Goal: Transaction & Acquisition: Purchase product/service

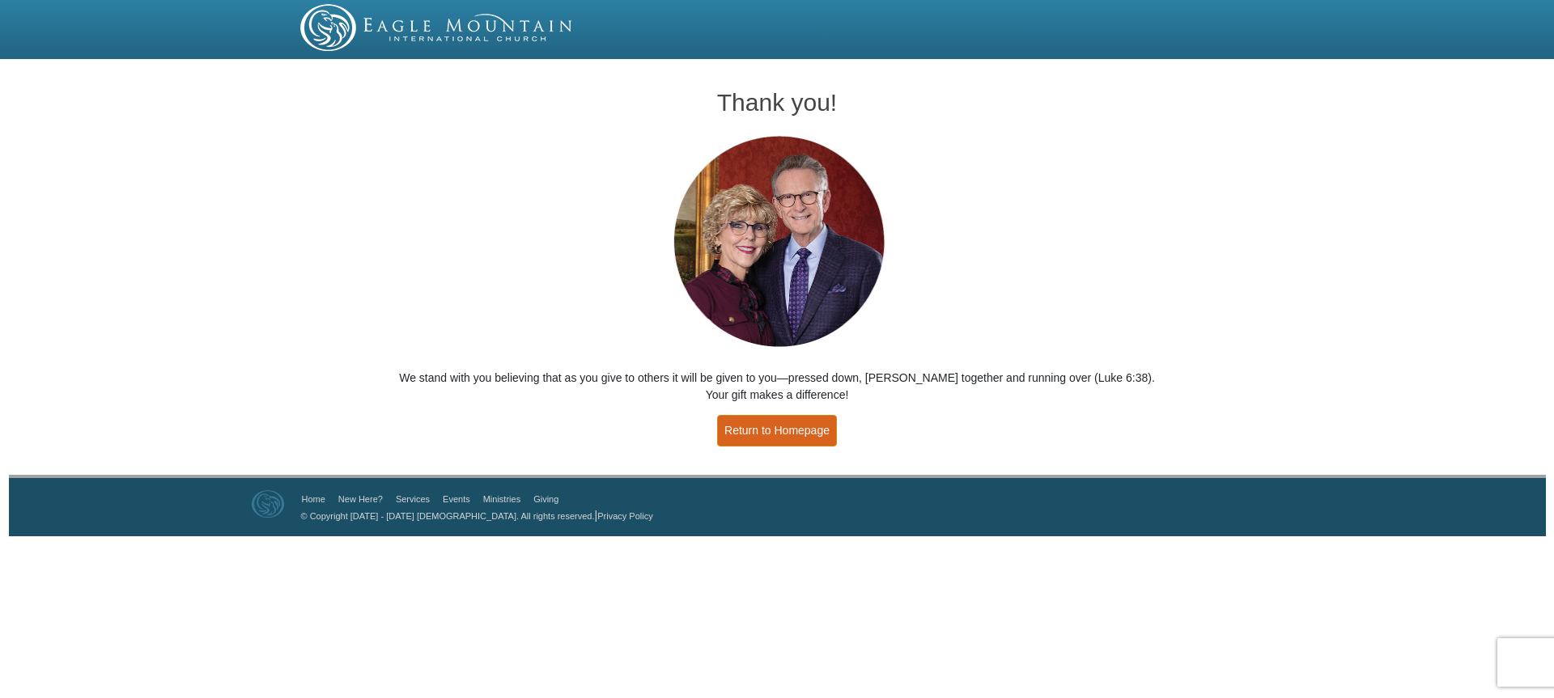
click at [774, 432] on link "Return to Homepage" at bounding box center [777, 431] width 120 height 32
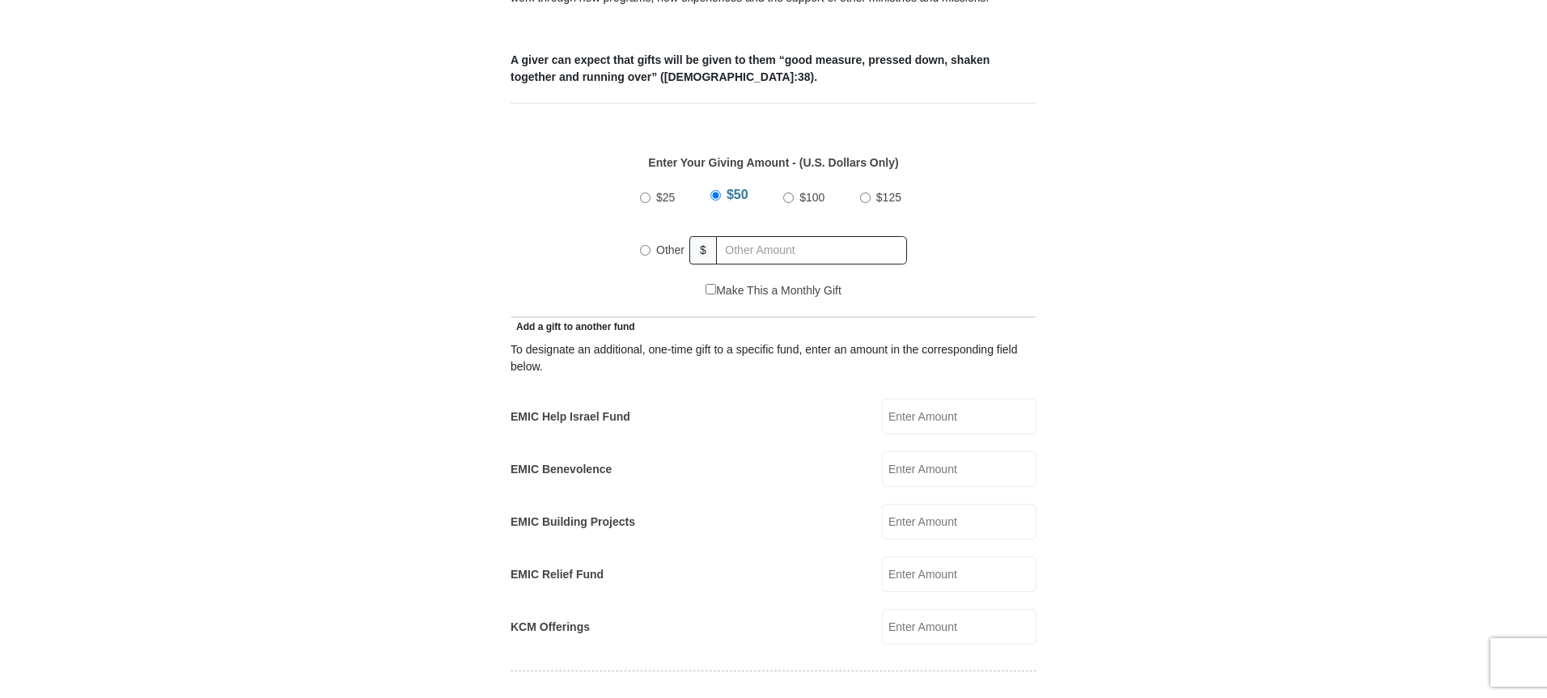
scroll to position [642, 0]
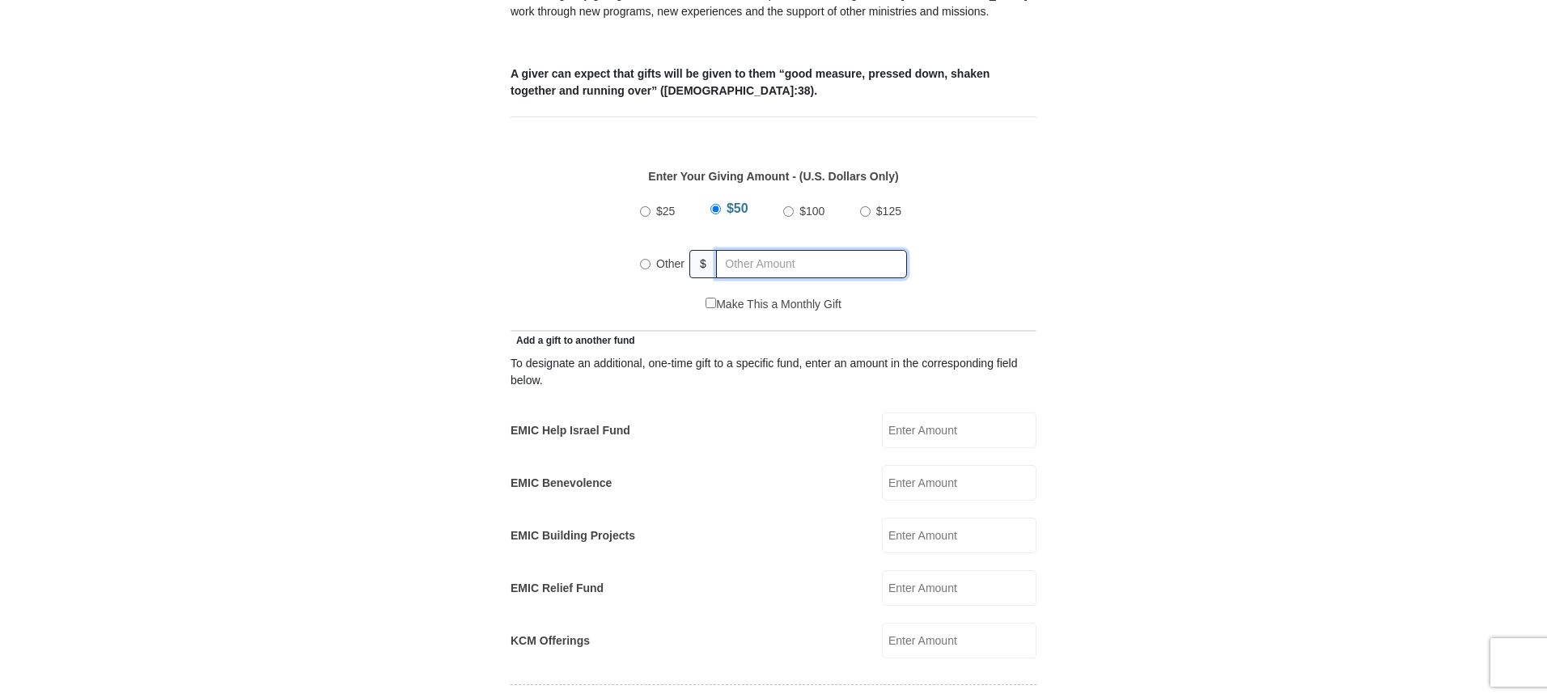
radio input "true"
click at [788, 250] on input "text" at bounding box center [814, 264] width 185 height 28
type input "130"
click at [910, 413] on input "EMIC Help Israel Fund" at bounding box center [959, 431] width 155 height 36
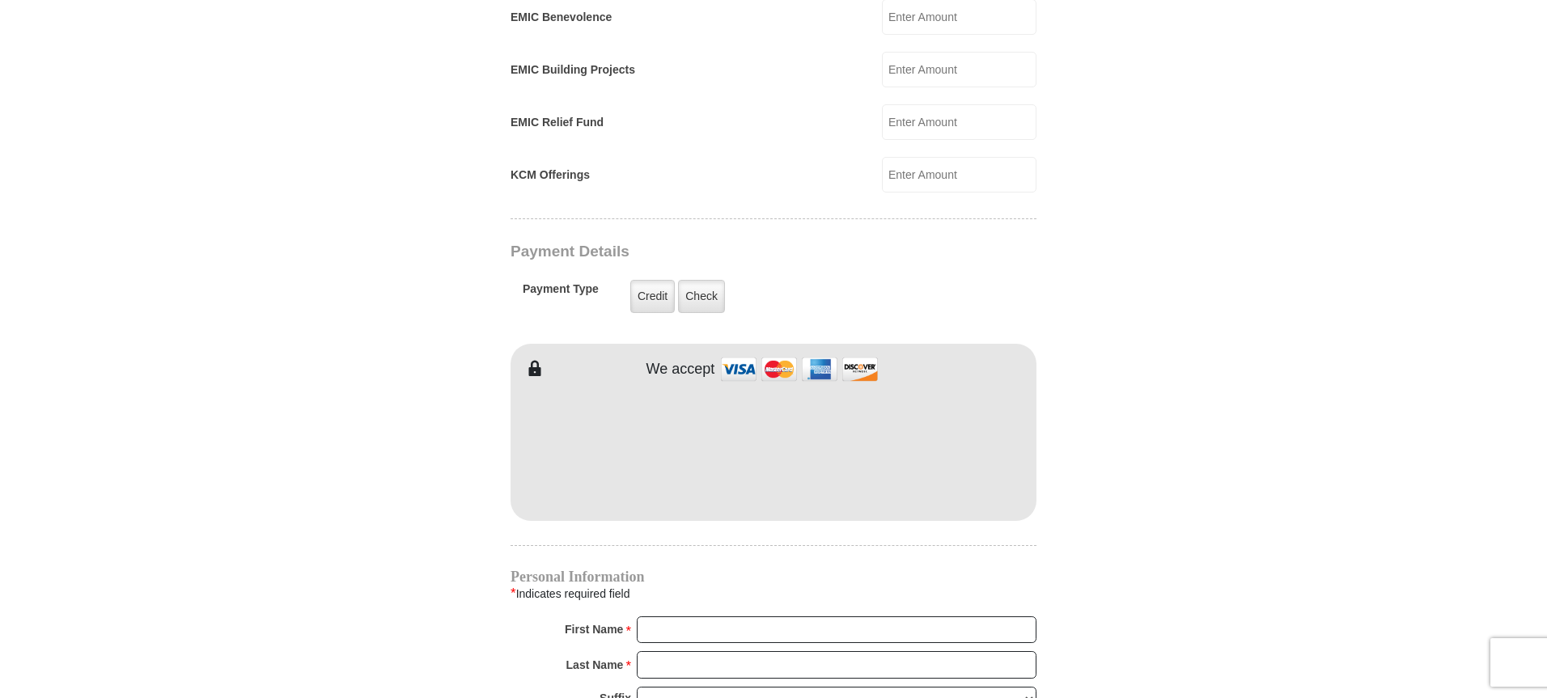
scroll to position [1080, 0]
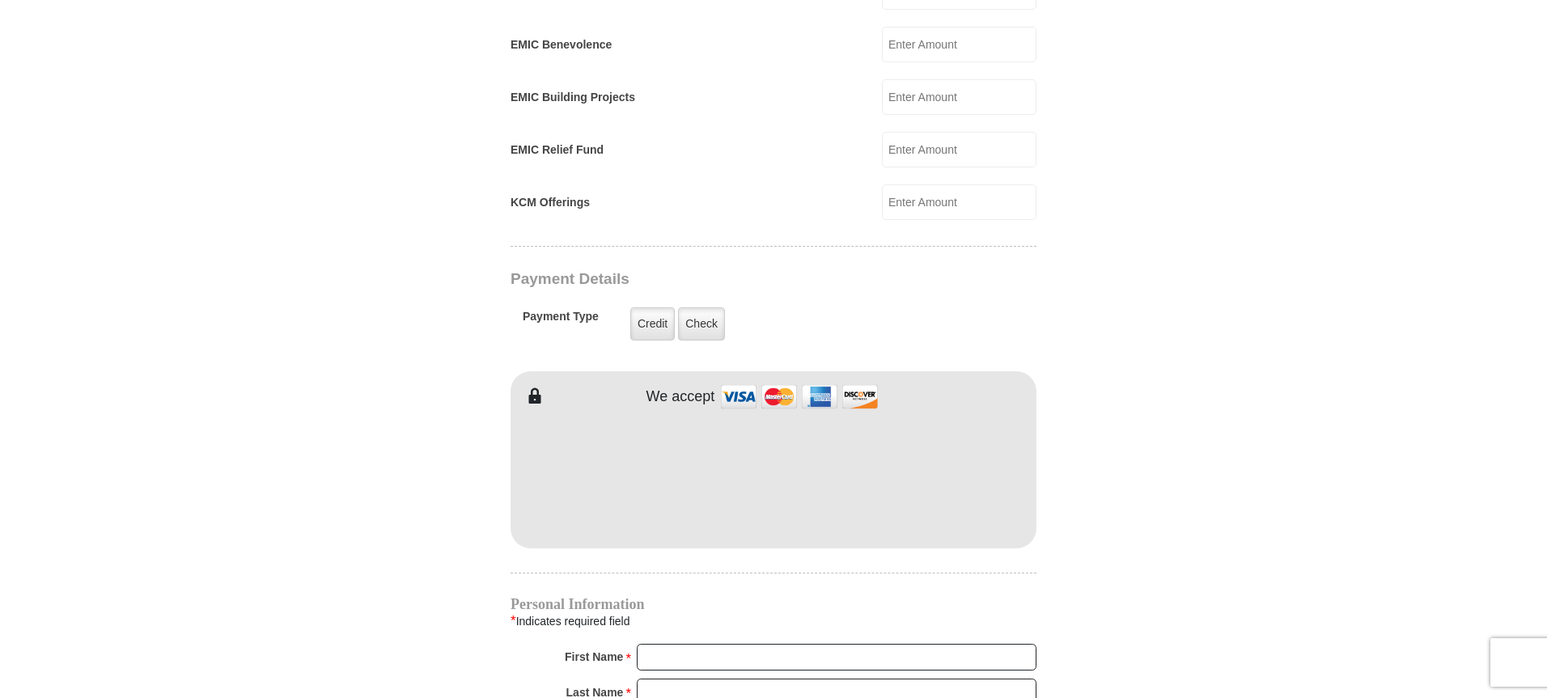
type input "130"
type input "Ron and"
type input "Usry"
click at [1185, 457] on form "Eagle Mountain International Church Online Giving Because of gifts like yours, …" at bounding box center [773, 181] width 922 height 2394
drag, startPoint x: 1546, startPoint y: 412, endPoint x: 1533, endPoint y: 503, distance: 92.5
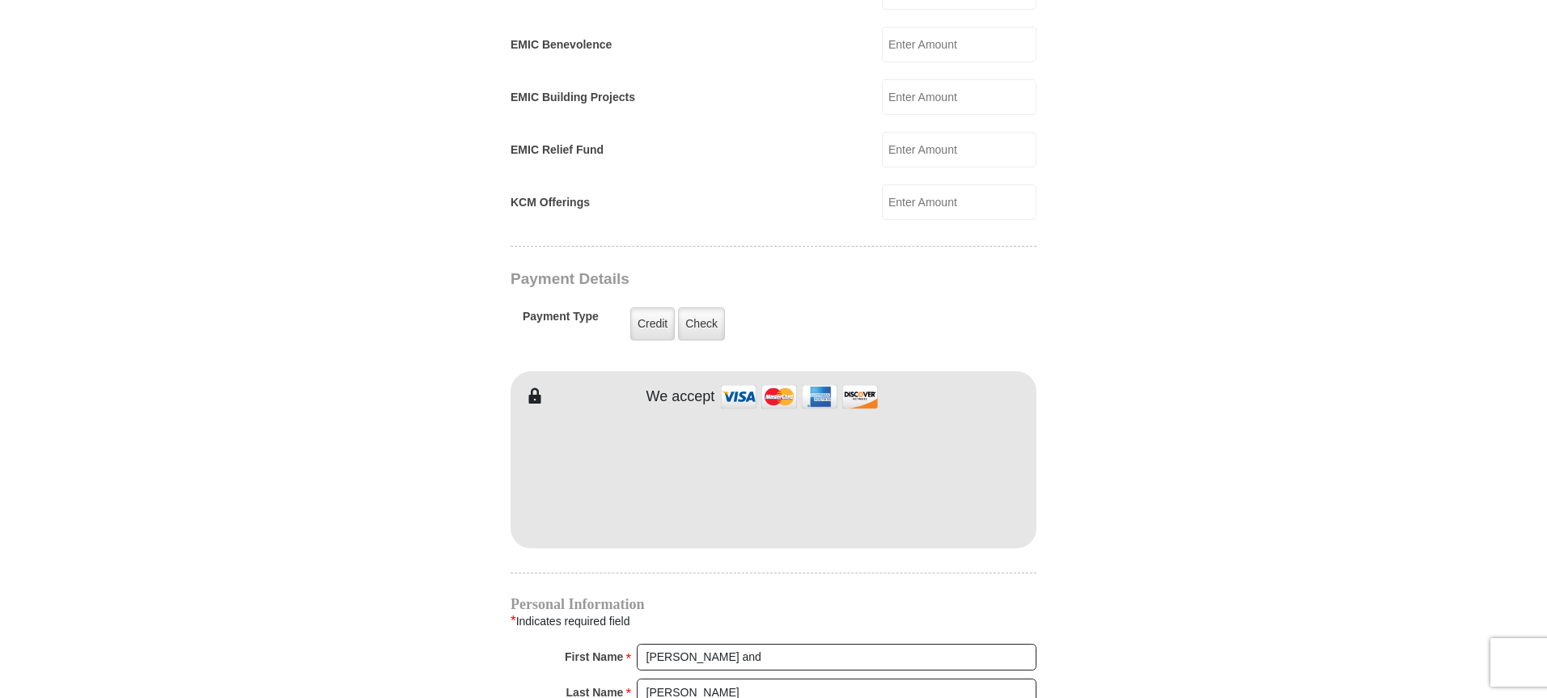
click at [1533, 503] on body "Eagle Mountain International Church Online Giving Because of gifts like yours, …" at bounding box center [773, 401] width 1547 height 2963
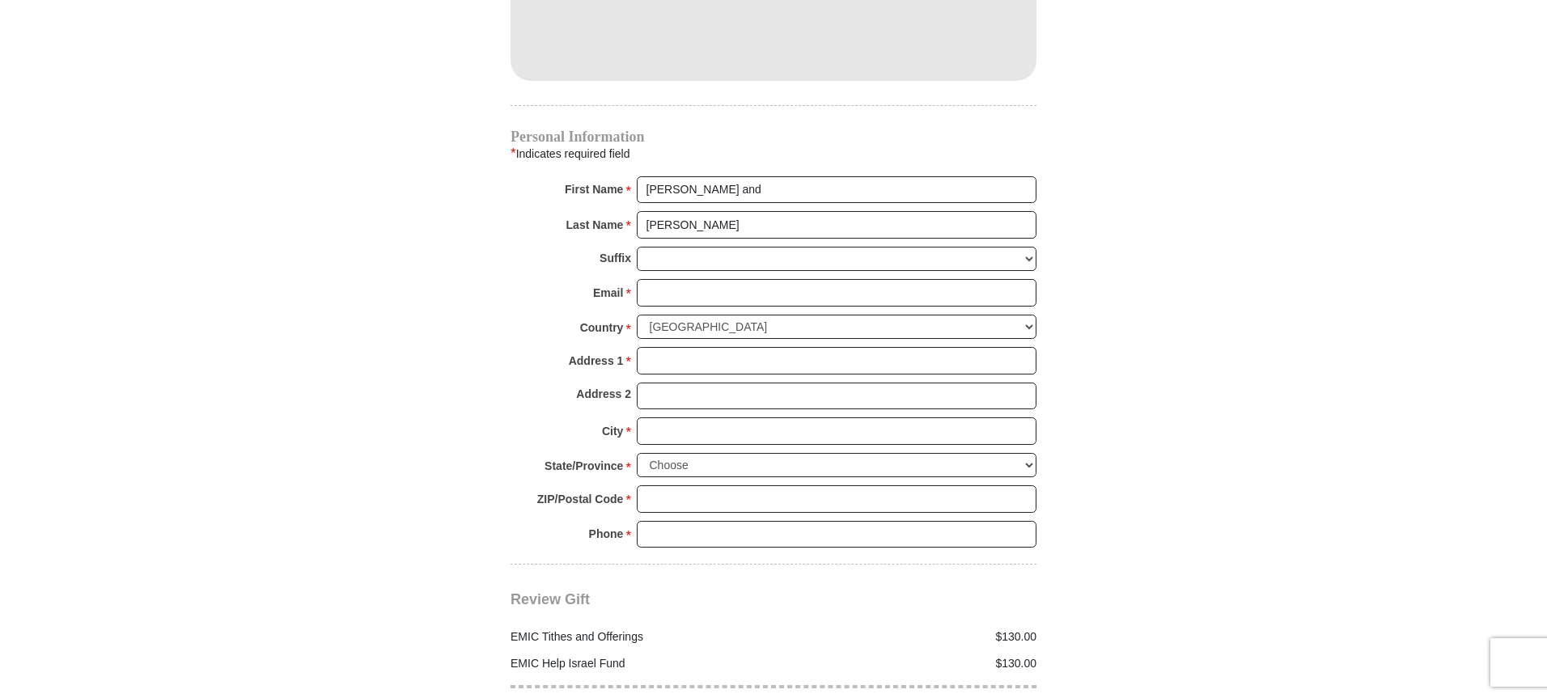
scroll to position [1578, 0]
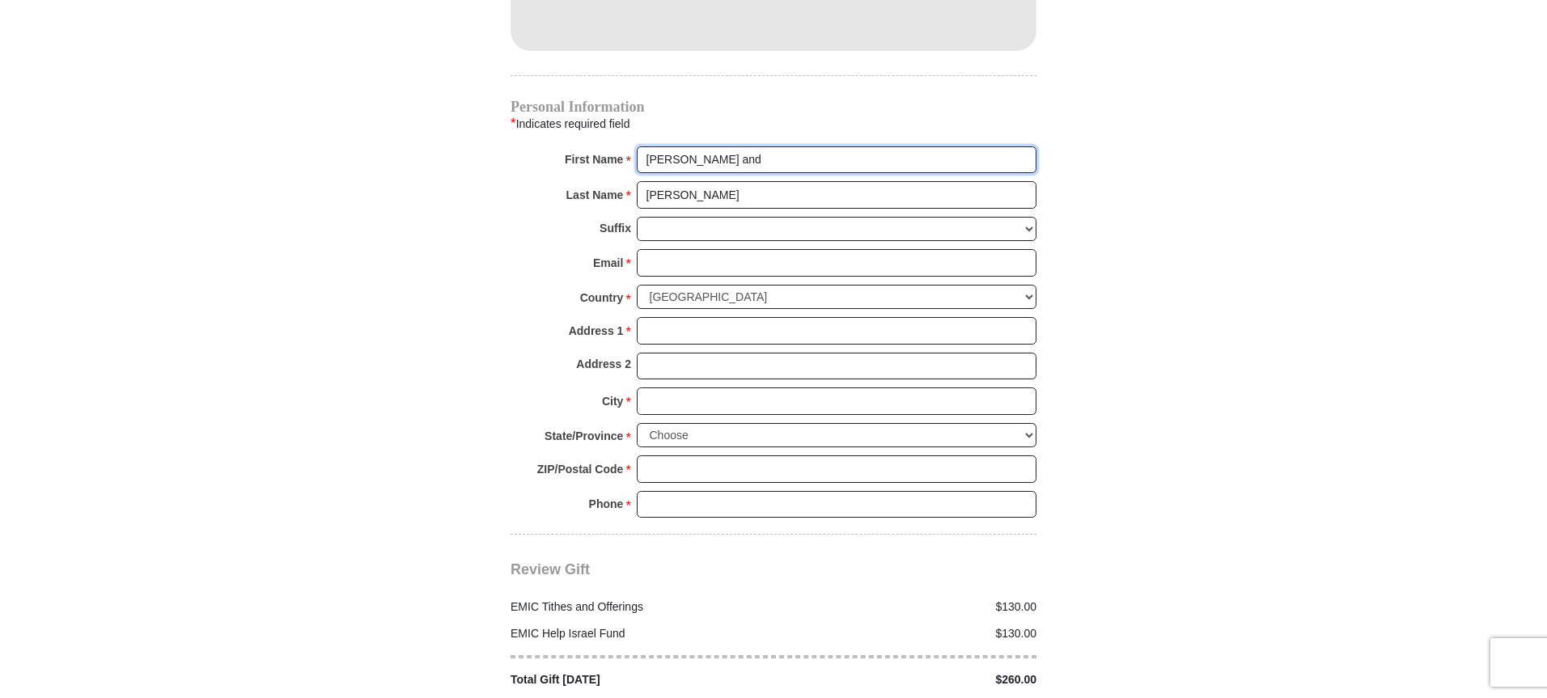
click at [796, 146] on input "Ron and" at bounding box center [837, 160] width 400 height 28
type input "Ron and Lydia"
click at [664, 249] on input "Email *" at bounding box center [837, 263] width 400 height 28
type input "rlkusry@verizon.net"
type input "14920 Dos Palmas Rd"
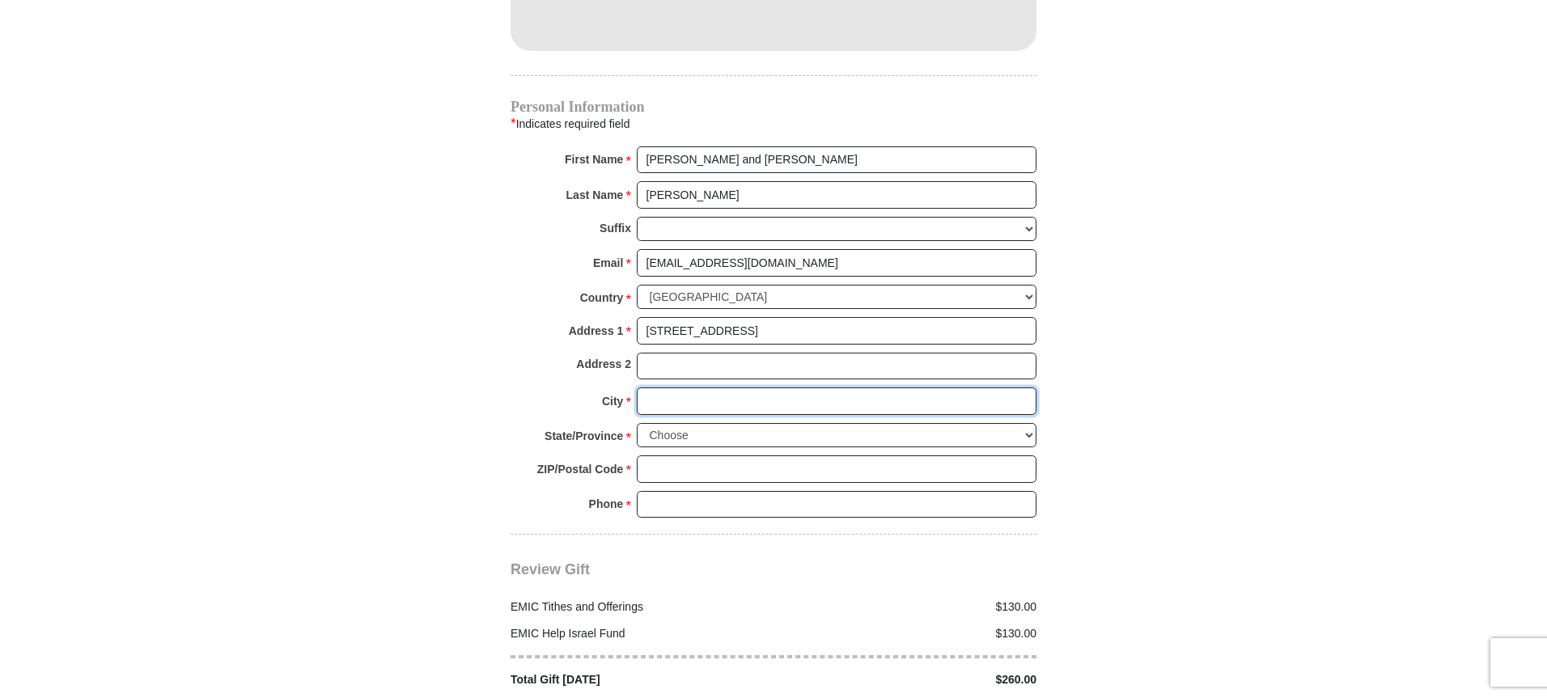
type input "Victorville"
select select "CA"
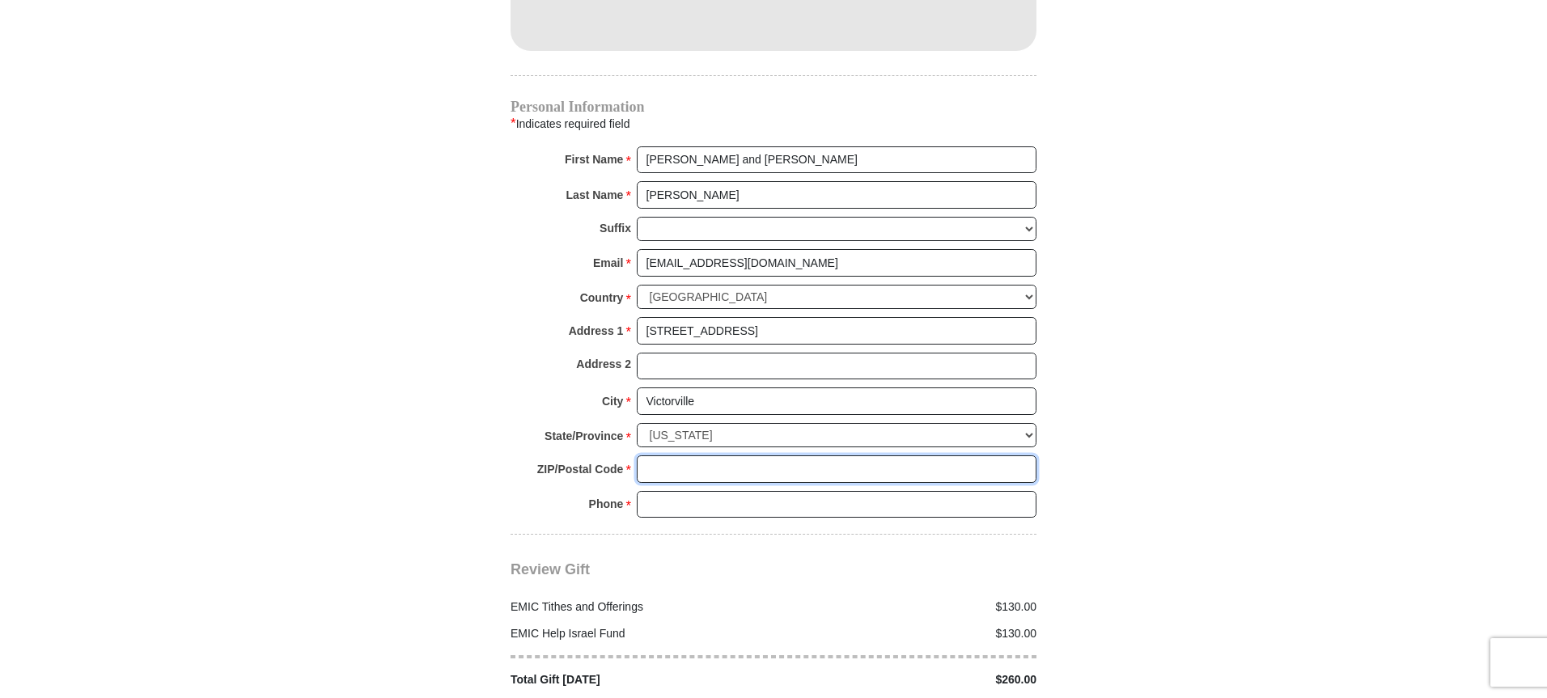
type input "92392"
type input "7604136307"
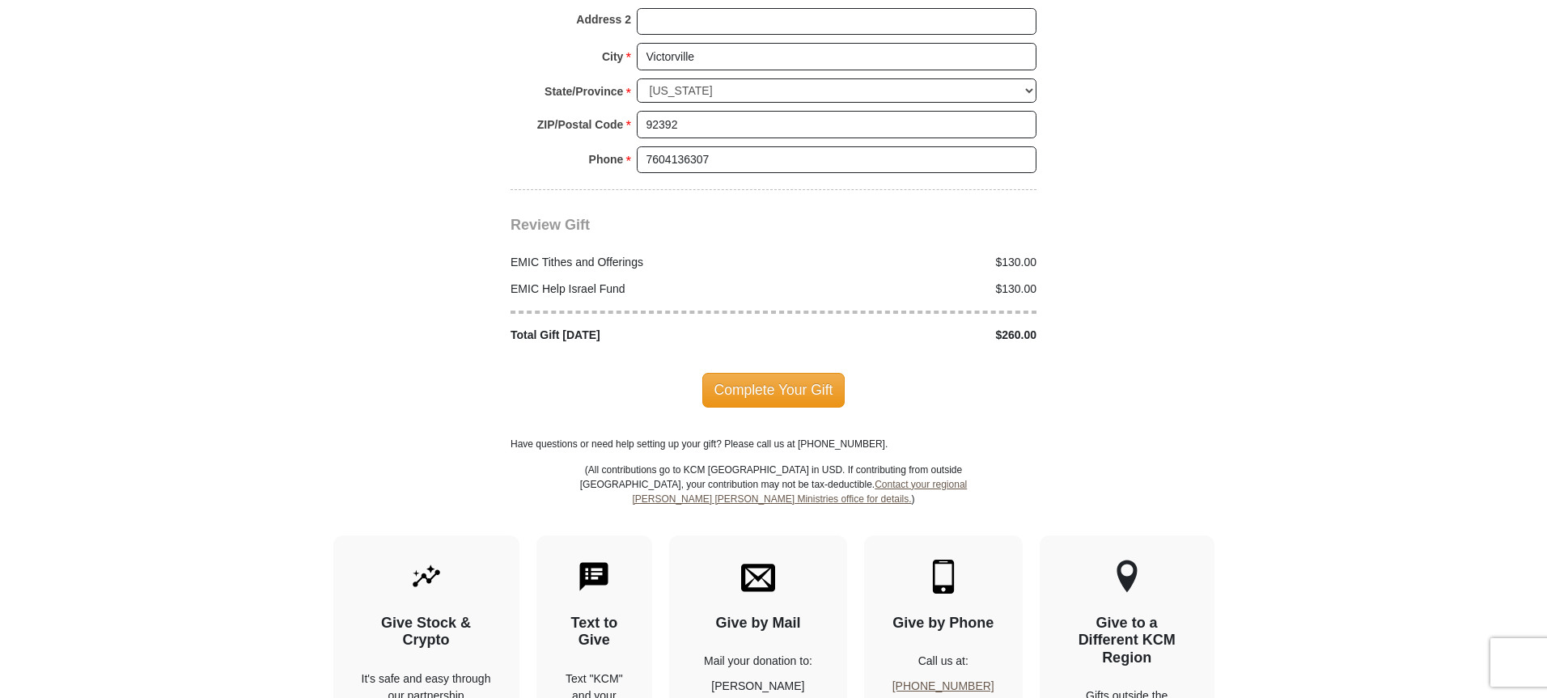
scroll to position [1919, 0]
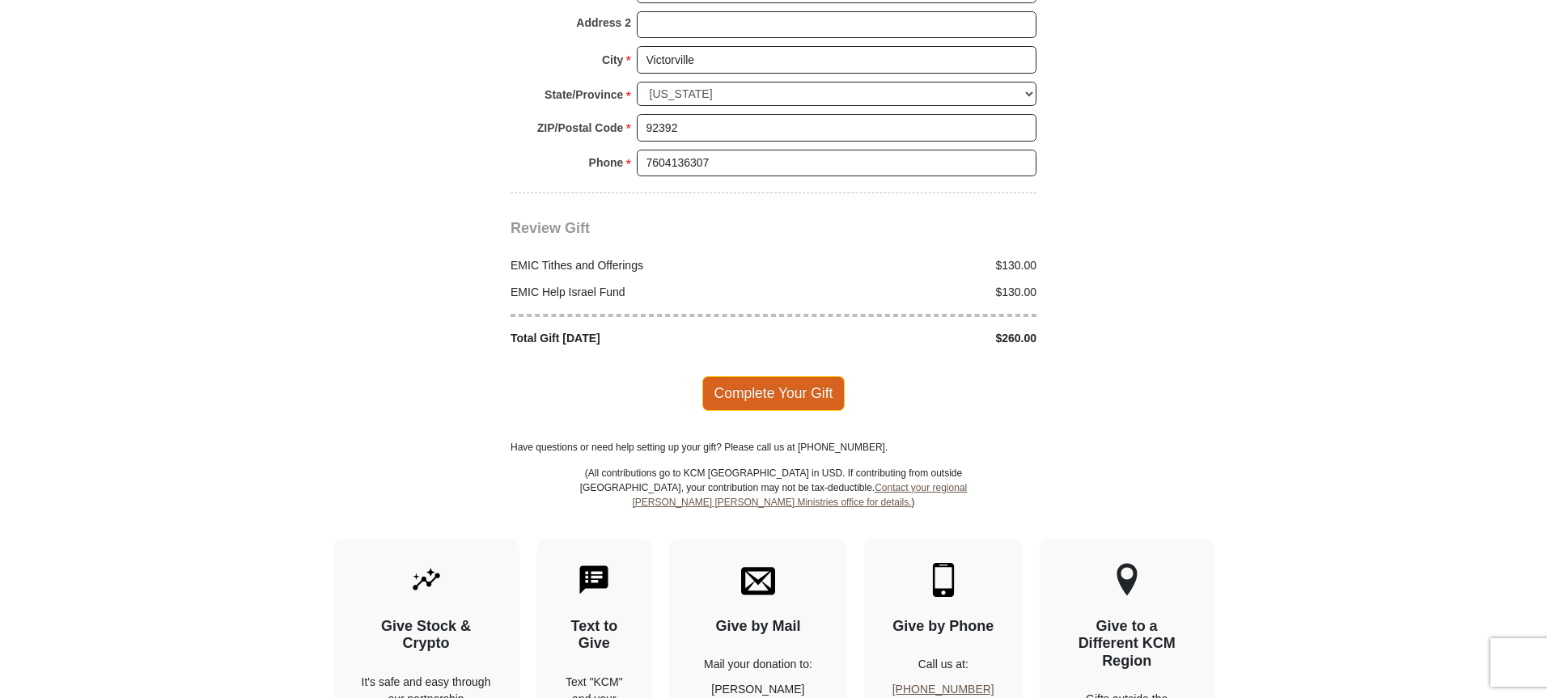
click at [805, 376] on span "Complete Your Gift" at bounding box center [773, 393] width 143 height 34
